Goal: Task Accomplishment & Management: Use online tool/utility

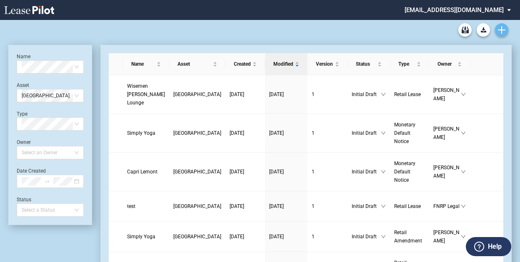
click at [502, 30] on use "Create new document" at bounding box center [501, 29] width 7 height 7
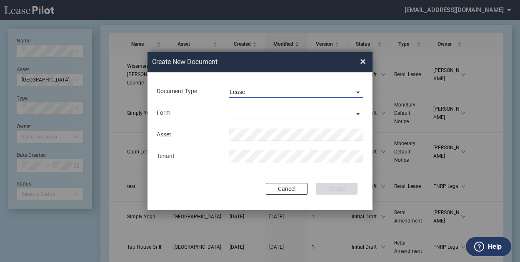
click at [314, 92] on span "Lease" at bounding box center [290, 92] width 120 height 8
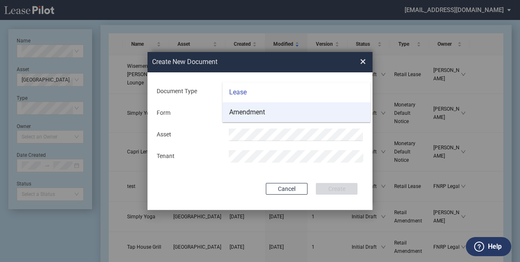
click at [297, 110] on md-option "Amendment" at bounding box center [296, 112] width 148 height 20
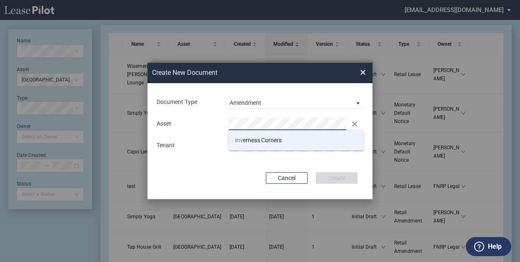
click at [271, 141] on span "Inv erness Corners" at bounding box center [258, 140] width 47 height 7
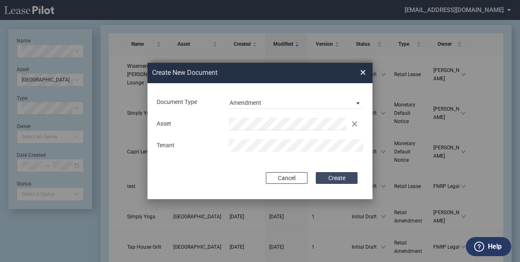
click at [337, 181] on button "Create" at bounding box center [337, 178] width 42 height 12
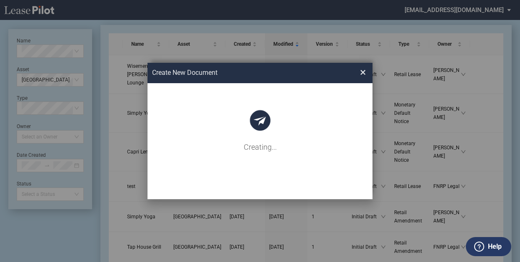
click at [367, 37] on div "Create New Document Create New Conformed Deal × Document Type Amendment Deal Ty…" at bounding box center [260, 131] width 520 height 262
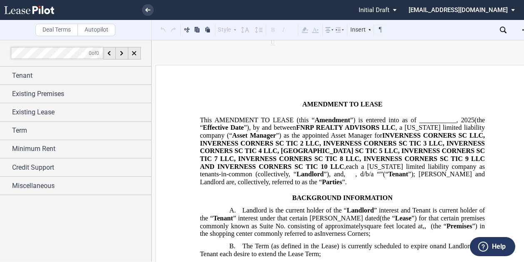
click at [47, 14] on use at bounding box center [29, 10] width 50 height 8
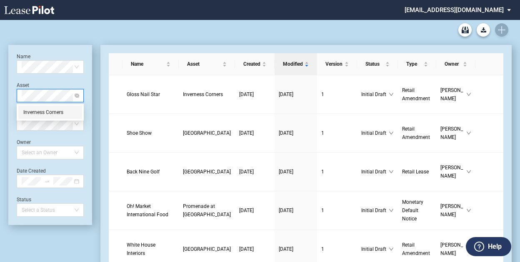
click at [51, 110] on div "Inverness Corners" at bounding box center [50, 112] width 54 height 8
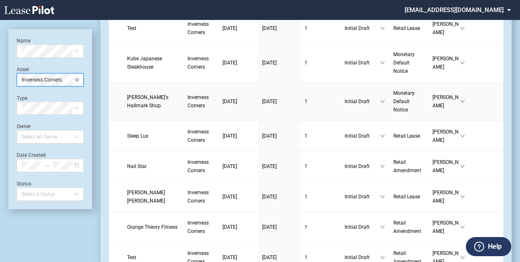
scroll to position [162, 0]
